Goal: Task Accomplishment & Management: Manage account settings

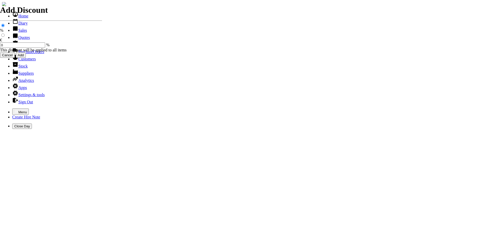
select select "HO"
click at [15, 110] on icon "button" at bounding box center [16, 111] width 3 height 2
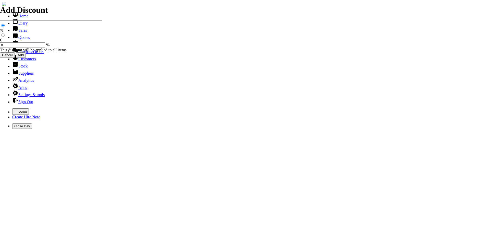
click at [21, 61] on link "Customers" at bounding box center [23, 59] width 23 height 4
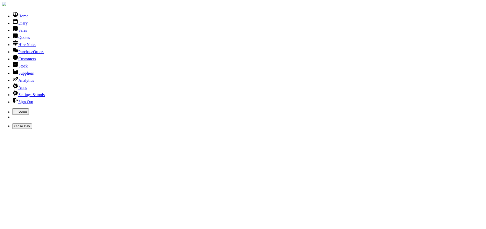
type input "CMD"
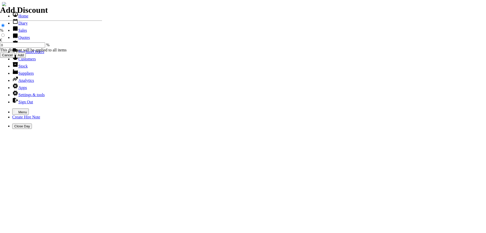
select select "HO"
click at [14, 109] on icon "button" at bounding box center [16, 111] width 4 height 4
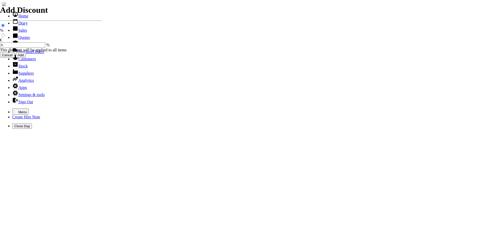
click at [19, 32] on link "Sales" at bounding box center [19, 30] width 15 height 4
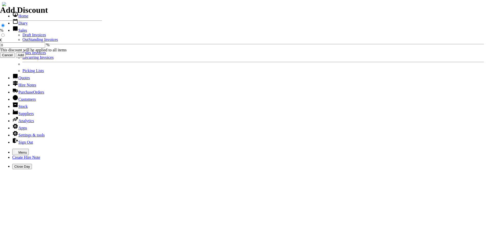
click at [23, 42] on link "OutStanding Invoices" at bounding box center [39, 39] width 35 height 4
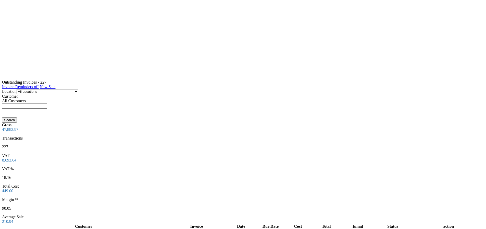
scroll to position [511, 0]
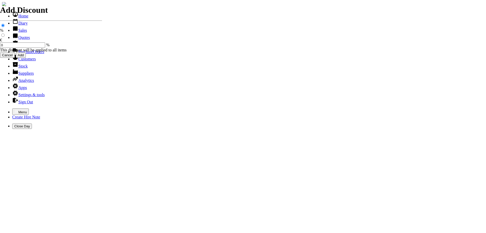
select select "HO"
